Goal: Task Accomplishment & Management: Use online tool/utility

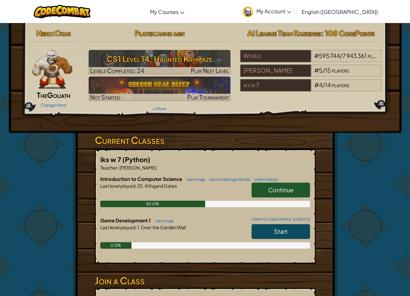
click at [285, 192] on span "Continue" at bounding box center [280, 189] width 25 height 7
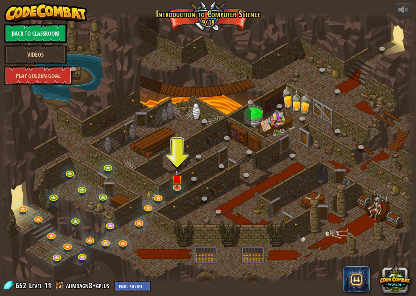
click at [52, 72] on link "Play Golden Goal" at bounding box center [38, 75] width 68 height 19
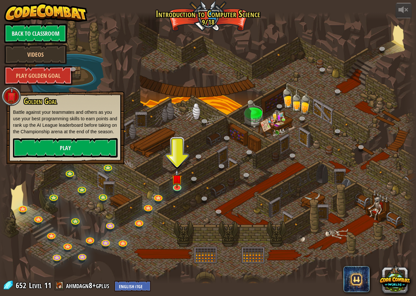
click at [129, 62] on div at bounding box center [208, 148] width 416 height 272
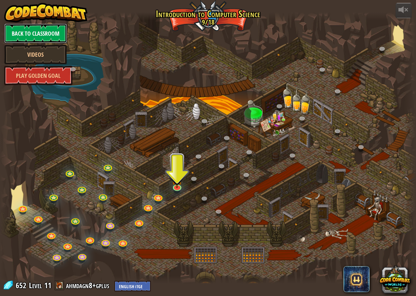
click at [65, 33] on link "Back to Classroom" at bounding box center [35, 33] width 63 height 19
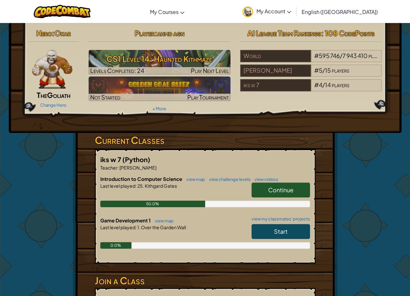
click at [288, 232] on link "Start" at bounding box center [281, 231] width 58 height 15
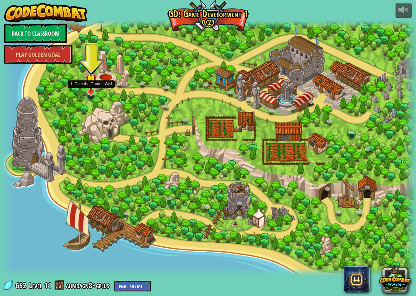
click at [91, 90] on img at bounding box center [91, 80] width 11 height 25
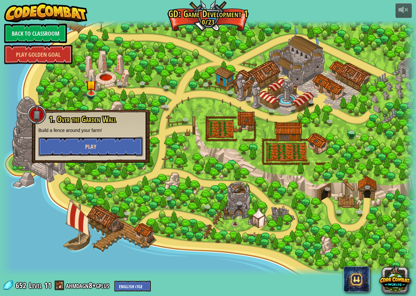
click at [86, 144] on span "Play" at bounding box center [90, 147] width 11 height 8
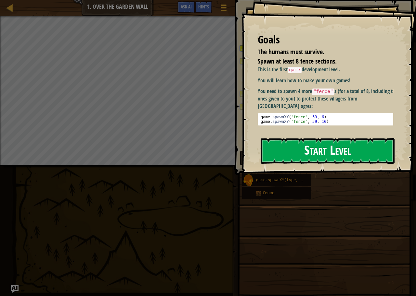
click at [292, 151] on button "Start Level" at bounding box center [327, 151] width 134 height 26
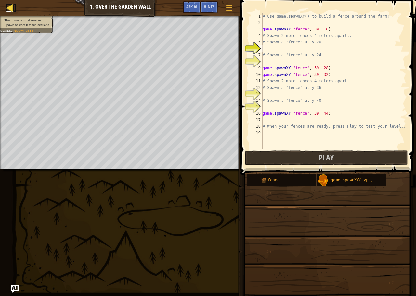
click at [12, 8] on div at bounding box center [10, 8] width 8 height 8
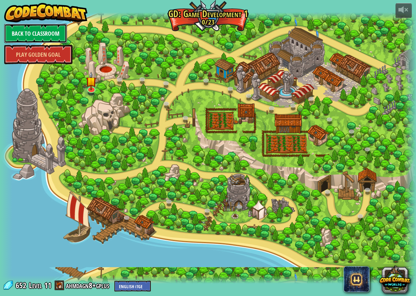
click at [29, 27] on link "Back to Classroom" at bounding box center [35, 33] width 63 height 19
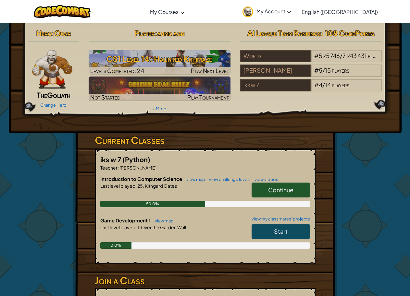
click at [291, 8] on span "My Account" at bounding box center [273, 11] width 35 height 7
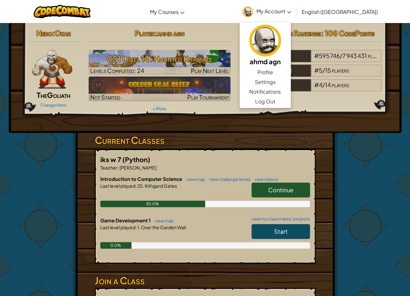
click at [280, 186] on link "Continue" at bounding box center [281, 190] width 58 height 15
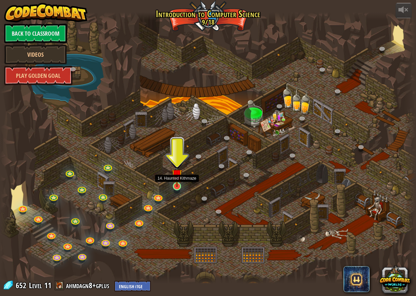
click at [175, 183] on img at bounding box center [176, 174] width 11 height 25
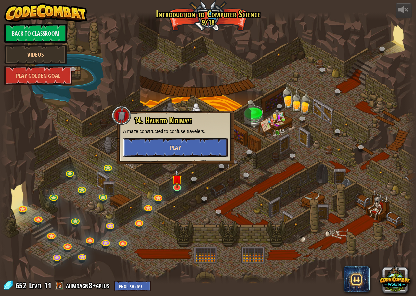
click at [175, 148] on span "Play" at bounding box center [175, 148] width 11 height 8
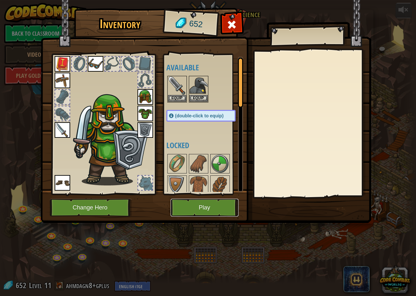
click at [188, 201] on button "Play" at bounding box center [204, 208] width 68 height 18
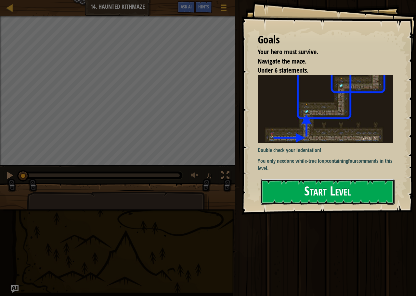
click at [323, 196] on button "Start Level" at bounding box center [327, 192] width 134 height 26
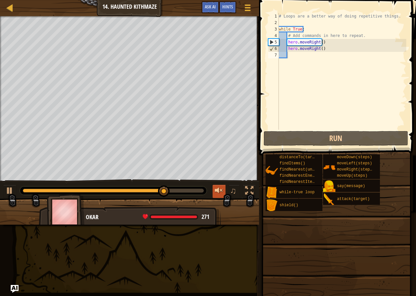
click at [217, 191] on div at bounding box center [219, 191] width 8 height 8
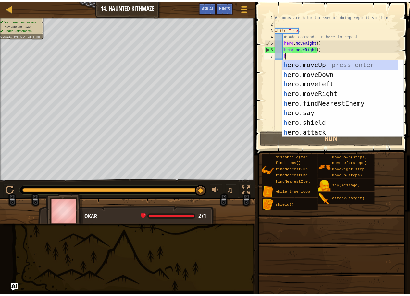
scroll to position [3, 1]
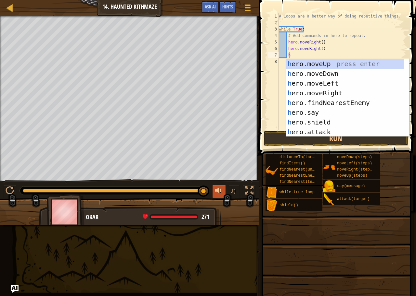
type textarea "h"
click at [218, 194] on div at bounding box center [219, 191] width 8 height 8
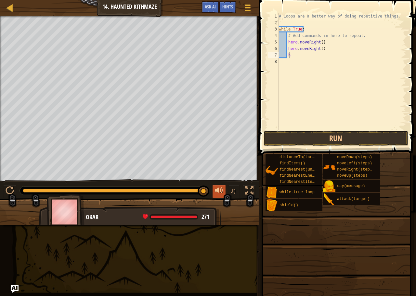
click at [218, 194] on div at bounding box center [219, 191] width 8 height 8
click at [9, 8] on div at bounding box center [10, 8] width 8 height 8
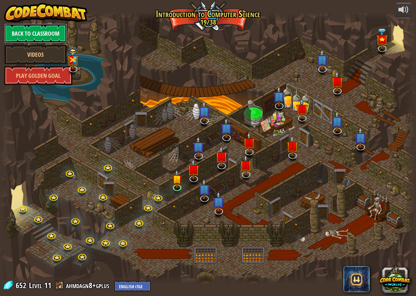
click at [47, 37] on link "Back to Classroom" at bounding box center [35, 33] width 63 height 19
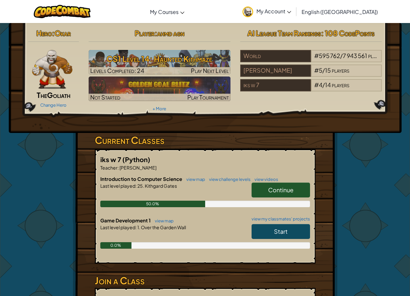
click at [272, 230] on link "Start" at bounding box center [281, 231] width 58 height 15
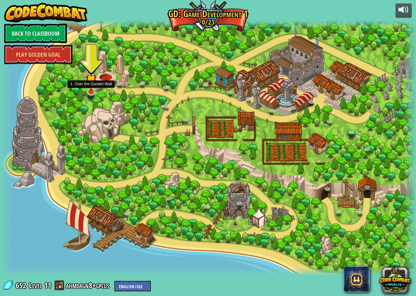
click at [89, 90] on img at bounding box center [91, 80] width 11 height 25
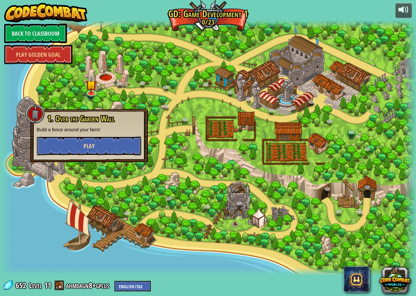
drag, startPoint x: 95, startPoint y: 149, endPoint x: 91, endPoint y: 151, distance: 4.6
click at [91, 151] on button "Play" at bounding box center [89, 145] width 105 height 19
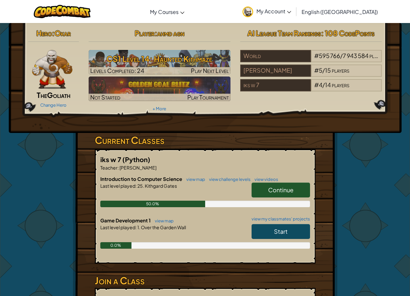
click at [290, 190] on span "Continue" at bounding box center [280, 189] width 25 height 7
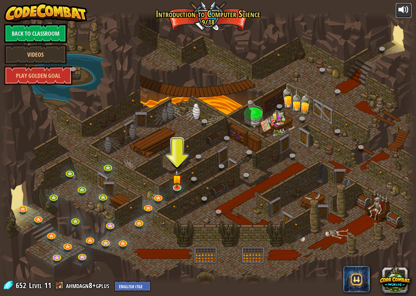
click at [402, 9] on div at bounding box center [403, 10] width 10 height 10
click at [175, 185] on img at bounding box center [176, 174] width 11 height 25
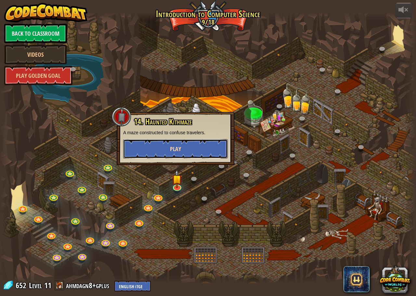
click at [153, 141] on button "Play" at bounding box center [175, 148] width 105 height 19
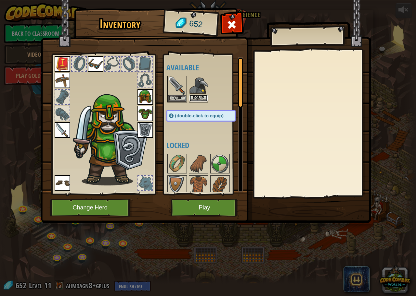
click at [195, 98] on button "Equip" at bounding box center [198, 98] width 18 height 7
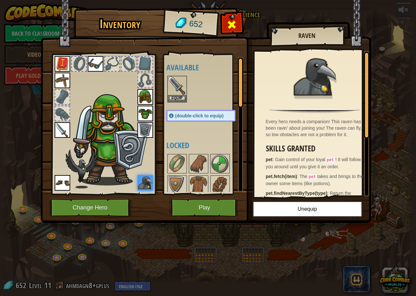
click at [234, 31] on div at bounding box center [231, 26] width 20 height 20
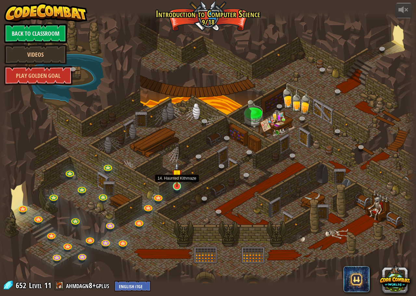
click at [175, 175] on img at bounding box center [176, 174] width 11 height 25
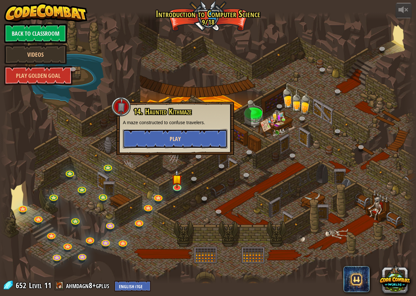
click at [194, 138] on button "Play" at bounding box center [175, 138] width 105 height 19
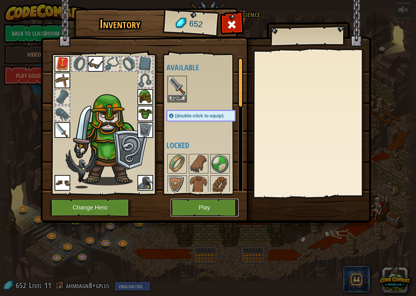
click at [183, 202] on button "Play" at bounding box center [204, 208] width 68 height 18
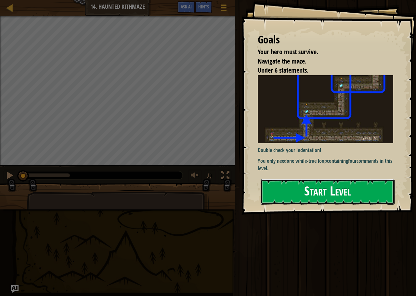
click at [322, 190] on button "Start Level" at bounding box center [327, 192] width 134 height 26
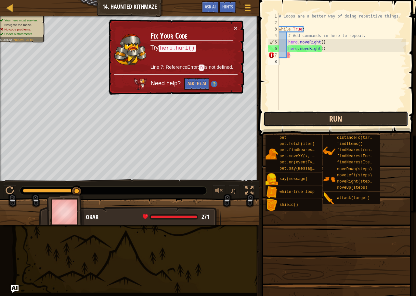
click at [355, 118] on button "Run" at bounding box center [335, 119] width 144 height 15
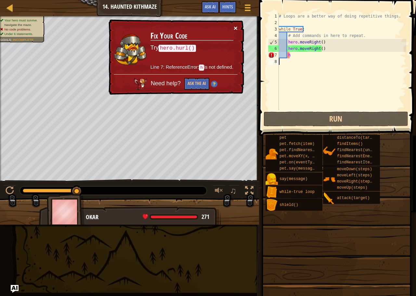
click at [233, 30] on button "×" at bounding box center [235, 28] width 4 height 7
click at [234, 29] on button "×" at bounding box center [235, 28] width 4 height 7
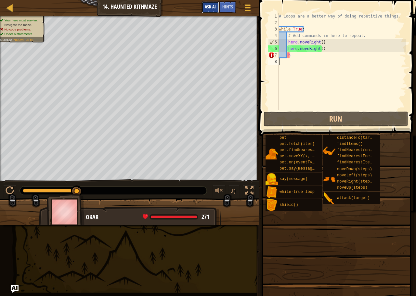
click at [214, 6] on span "Ask AI" at bounding box center [210, 7] width 11 height 6
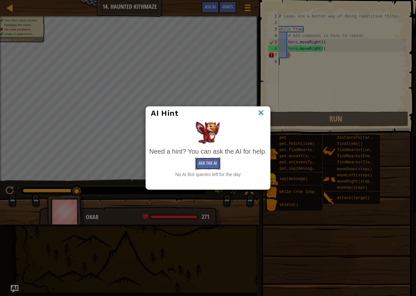
click at [210, 164] on button "Ask the AI" at bounding box center [207, 164] width 25 height 12
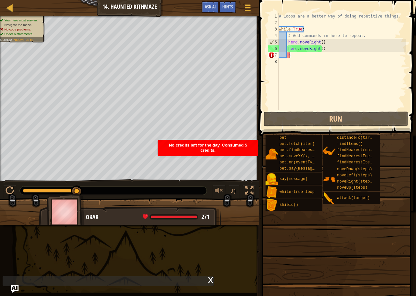
click at [292, 57] on div "# Loops are a better way of doing repetitive things. while True : # Add command…" at bounding box center [341, 68] width 129 height 110
type textarea "h"
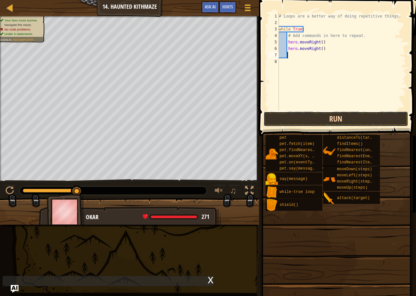
click at [286, 114] on button "Run" at bounding box center [335, 119] width 144 height 15
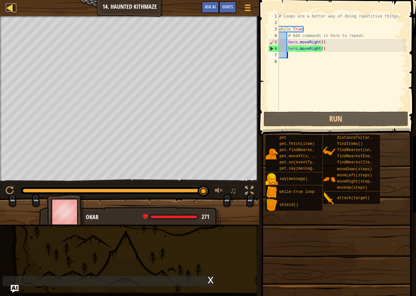
click at [12, 8] on div at bounding box center [10, 8] width 8 height 8
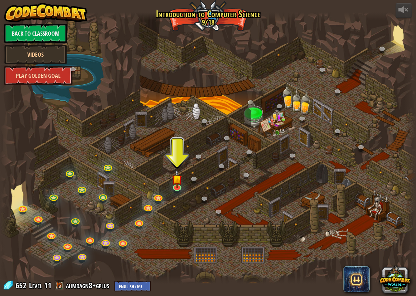
click at [49, 70] on link "Play Golden Goal" at bounding box center [38, 75] width 68 height 19
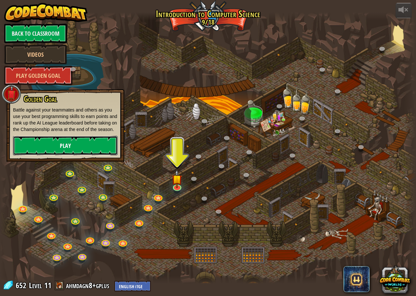
click at [102, 147] on link "Play" at bounding box center [65, 145] width 105 height 19
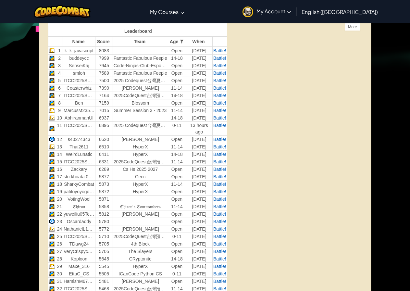
scroll to position [65, 0]
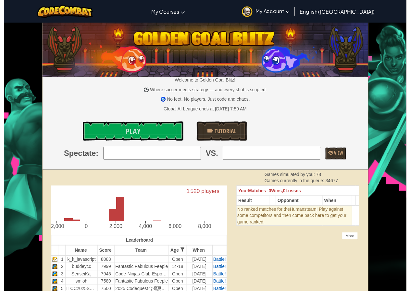
scroll to position [65, 0]
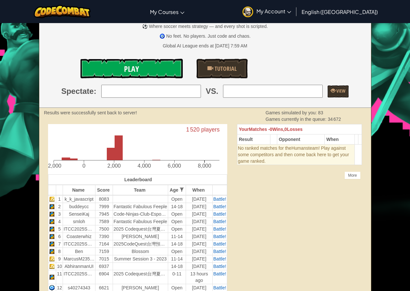
click at [120, 74] on link "Play" at bounding box center [132, 68] width 103 height 19
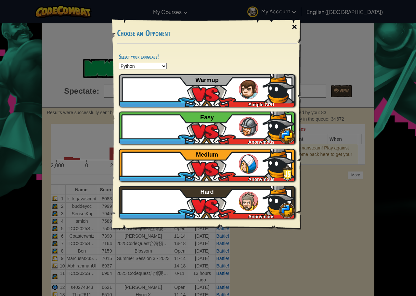
click at [293, 26] on div "×" at bounding box center [294, 27] width 15 height 19
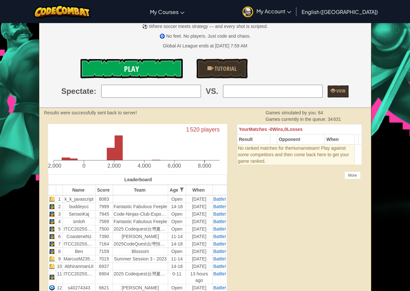
click at [157, 66] on link "Play" at bounding box center [132, 68] width 103 height 19
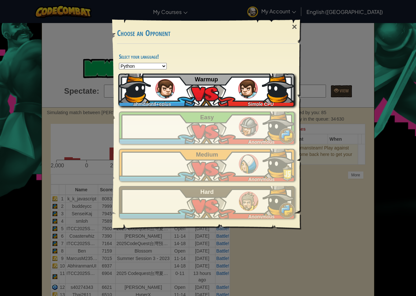
click at [226, 84] on div "ahmdagn8+gplus Simple CPU Warmup" at bounding box center [206, 90] width 176 height 32
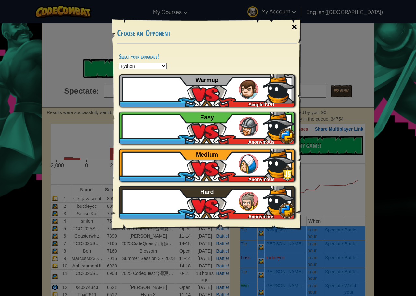
click at [296, 26] on div "×" at bounding box center [294, 27] width 15 height 19
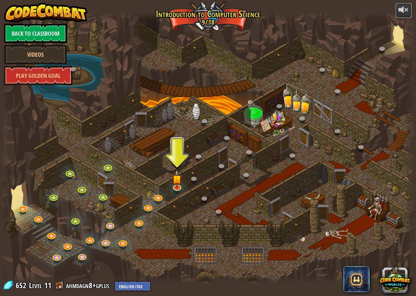
click at [400, 11] on div at bounding box center [403, 10] width 10 height 10
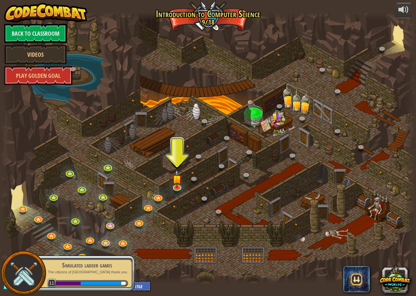
click at [37, 270] on div at bounding box center [23, 273] width 45 height 45
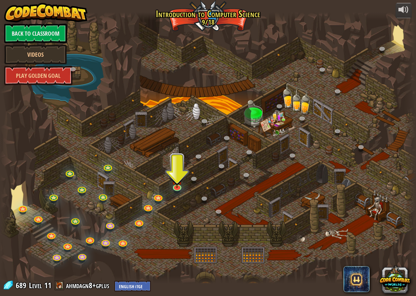
click at [273, 105] on div at bounding box center [208, 148] width 416 height 272
drag, startPoint x: 199, startPoint y: 193, endPoint x: 194, endPoint y: 191, distance: 5.1
click at [199, 193] on div at bounding box center [208, 148] width 416 height 272
click at [404, 9] on div at bounding box center [403, 10] width 10 height 10
click at [49, 73] on link "Play Golden Goal" at bounding box center [38, 75] width 68 height 19
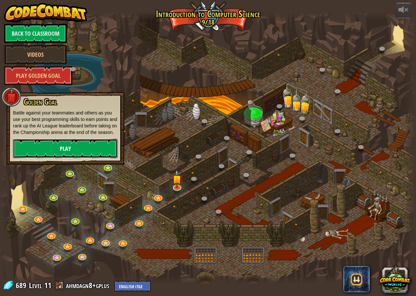
click at [103, 145] on link "Play" at bounding box center [65, 148] width 105 height 19
